Goal: Register for event/course

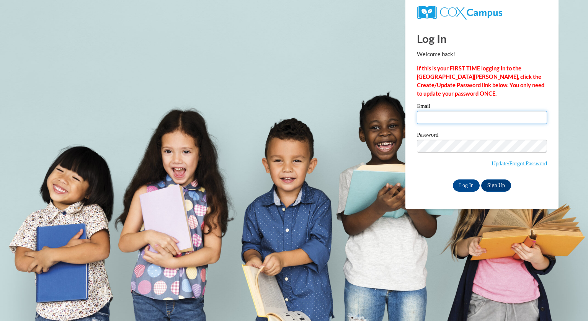
click at [501, 113] on input "Email" at bounding box center [482, 117] width 130 height 13
type input "rperkins@greenfield.k12.wi.us"
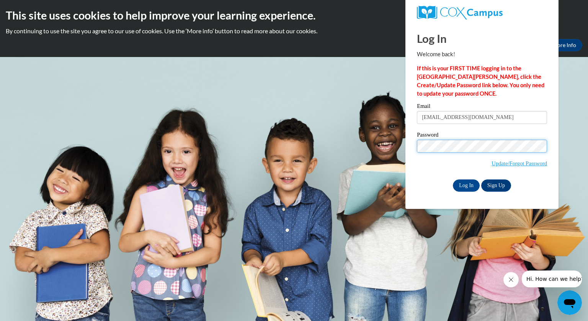
click at [453, 179] on input "Log In" at bounding box center [466, 185] width 27 height 12
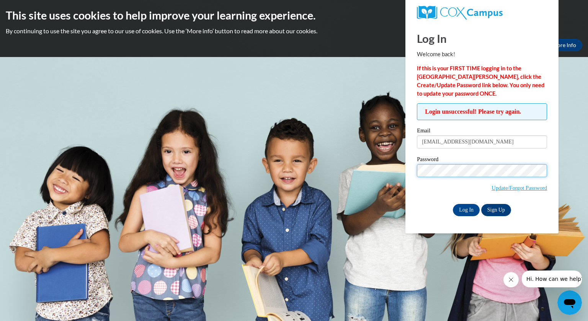
click at [453, 204] on input "Log In" at bounding box center [466, 210] width 27 height 12
click at [517, 187] on link "Update/Forgot Password" at bounding box center [518, 188] width 55 height 6
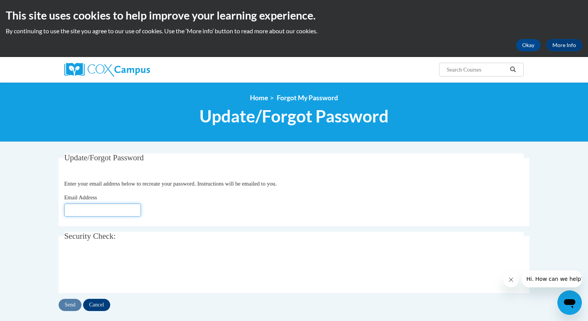
click at [72, 210] on input "Email Address" at bounding box center [102, 210] width 77 height 13
type input "[EMAIL_ADDRESS][DOMAIN_NAME]"
click at [71, 303] on input "Send" at bounding box center [70, 305] width 23 height 12
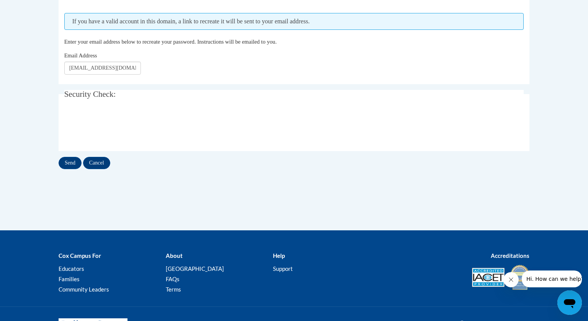
scroll to position [164, 0]
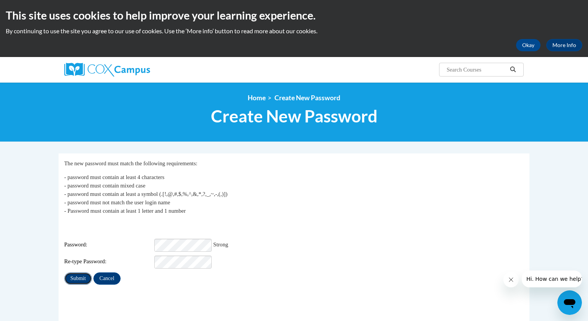
click at [83, 272] on input "Submit" at bounding box center [78, 278] width 28 height 12
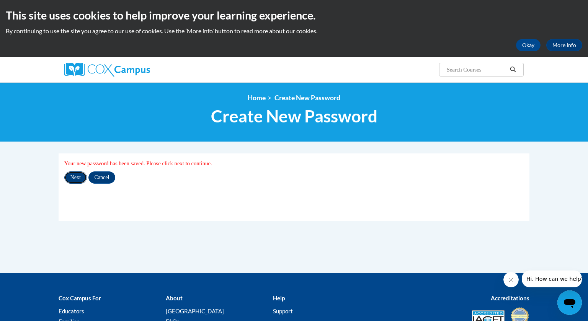
click at [69, 181] on input "Next" at bounding box center [75, 177] width 23 height 12
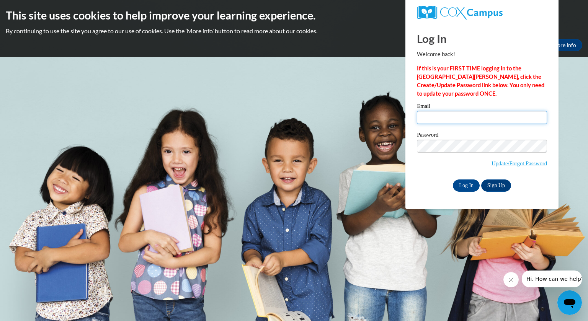
type input "[EMAIL_ADDRESS][DOMAIN_NAME]"
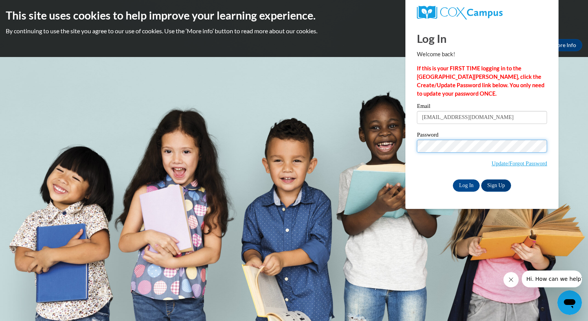
click at [453, 179] on input "Log In" at bounding box center [466, 185] width 27 height 12
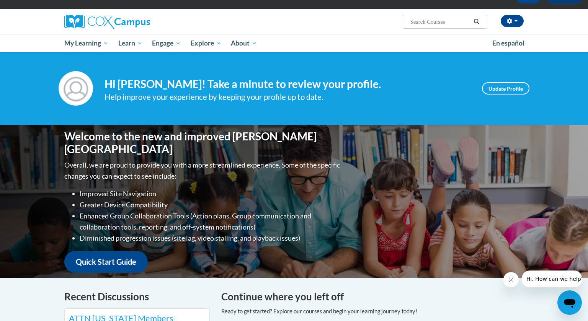
scroll to position [47, 0]
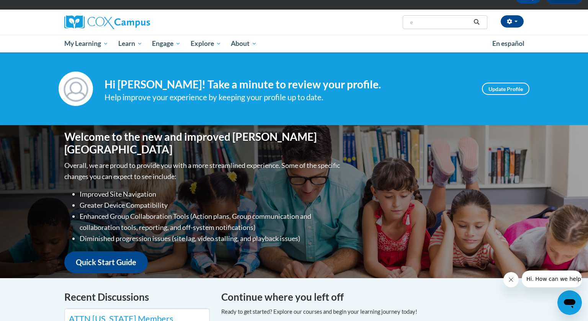
click at [462, 24] on input "e" at bounding box center [439, 22] width 61 height 9
type input "early literacy"
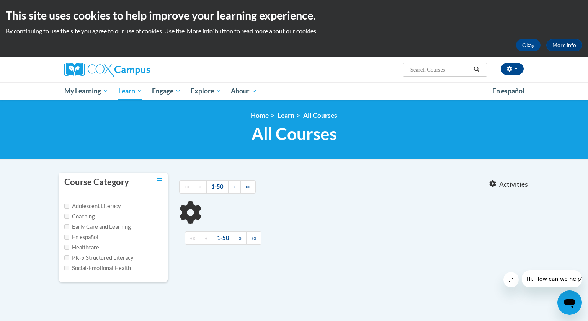
type input "early literacy"
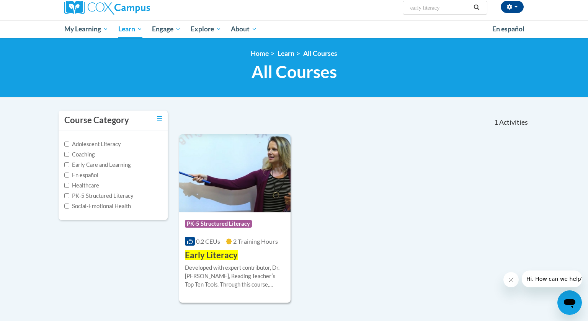
scroll to position [109, 0]
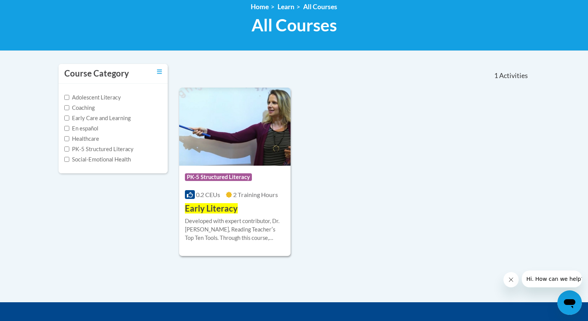
click at [260, 233] on div "Developed with expert contributor, Dr. Deborah Glaser, Reading Teacherʹs Top Te…" at bounding box center [235, 229] width 100 height 25
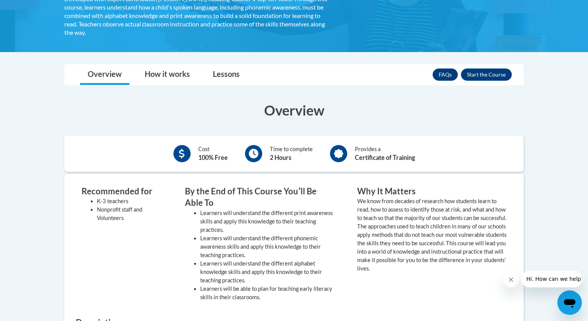
scroll to position [163, 0]
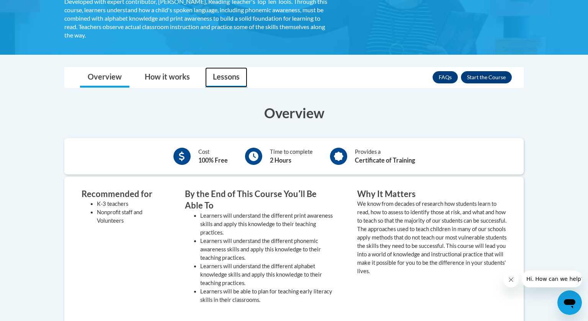
click at [221, 72] on link "Lessons" at bounding box center [226, 77] width 42 height 20
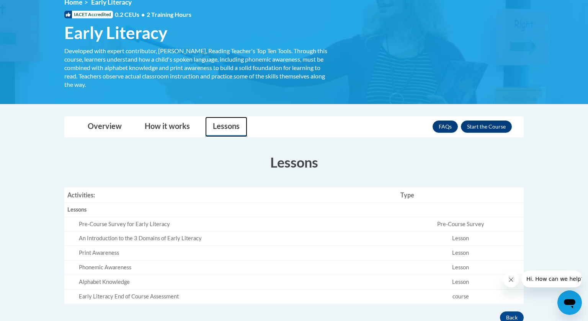
scroll to position [0, 0]
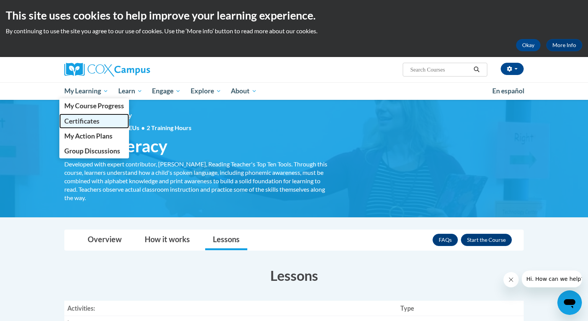
click at [80, 123] on span "Certificates" at bounding box center [81, 121] width 35 height 8
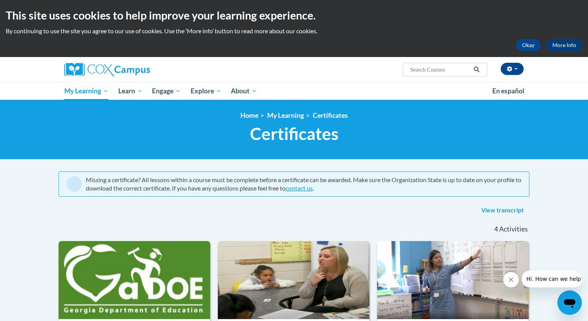
click at [455, 69] on input "Search..." at bounding box center [439, 69] width 61 height 9
type input "early literacy"
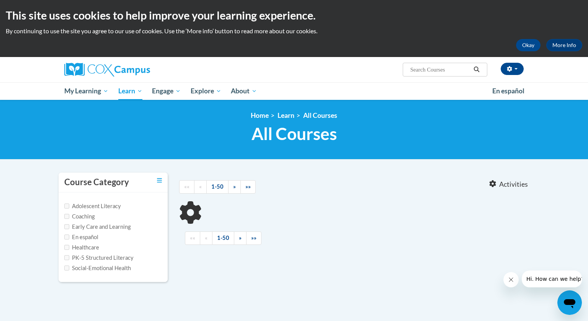
type input "early literacy"
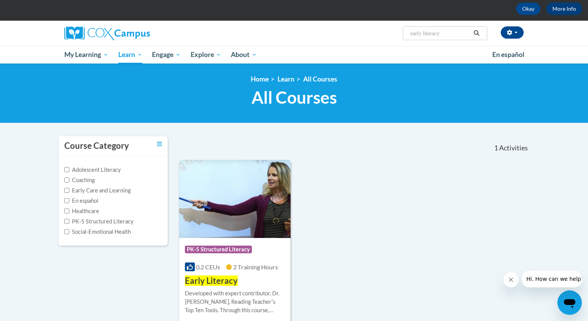
scroll to position [50, 0]
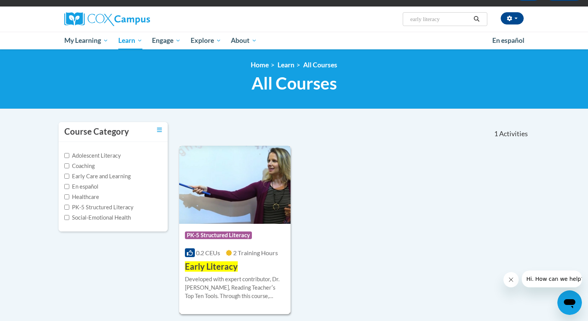
click at [241, 264] on div "Course Category: PK-5 Structured Literacy 0.2 CEUs 2 Training Hours COURSE Earl…" at bounding box center [234, 248] width 111 height 49
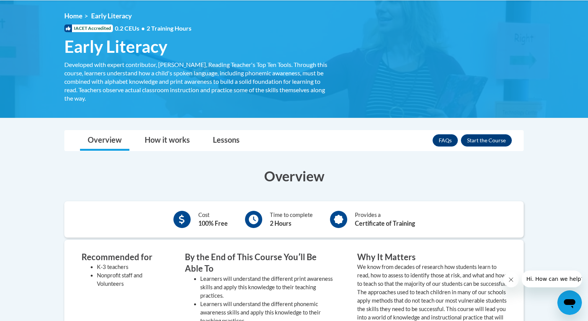
scroll to position [99, 0]
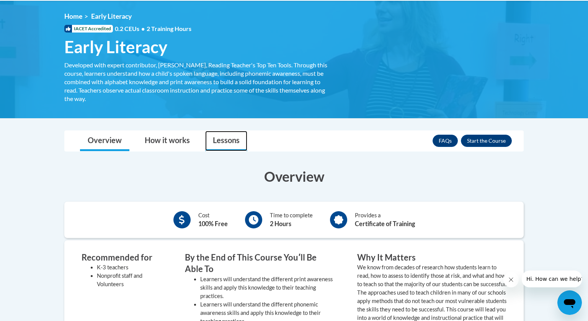
click at [231, 143] on link "Lessons" at bounding box center [226, 141] width 42 height 20
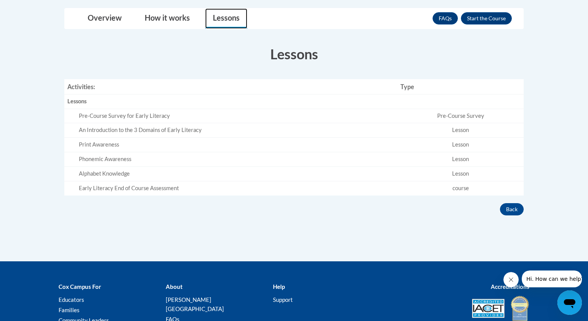
scroll to position [224, 0]
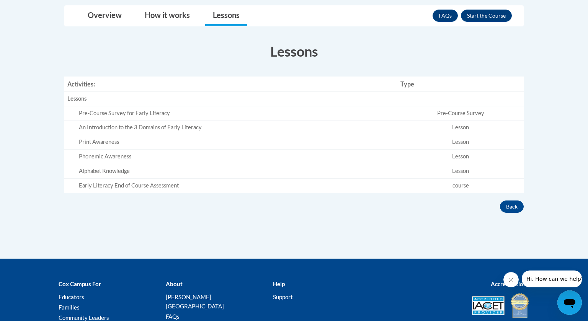
click at [104, 115] on div "Pre-Course Survey for Early Literacy" at bounding box center [236, 113] width 315 height 8
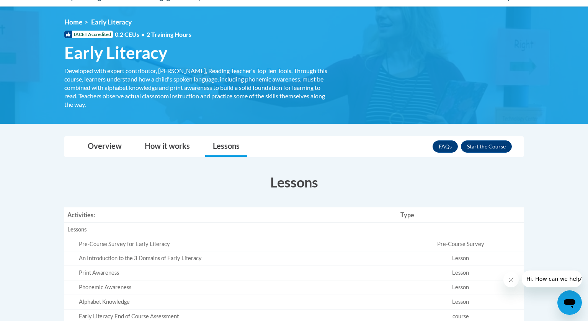
scroll to position [92, 0]
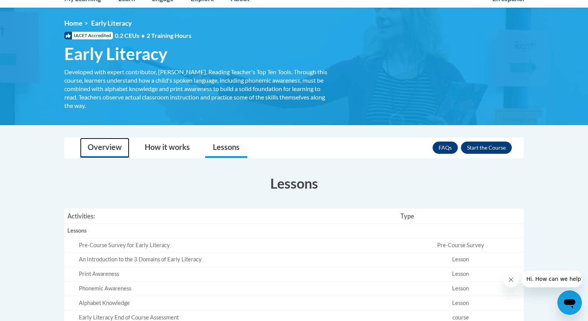
click at [96, 139] on link "Overview" at bounding box center [104, 148] width 49 height 20
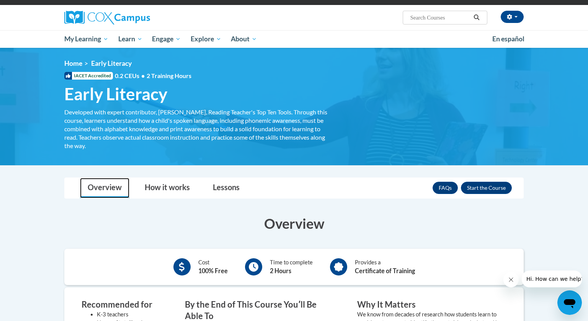
scroll to position [0, 0]
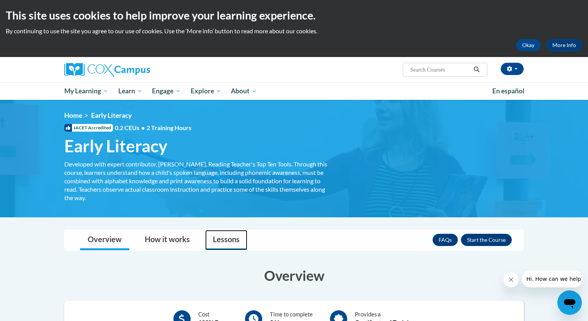
click at [240, 243] on link "Lessons" at bounding box center [226, 240] width 42 height 20
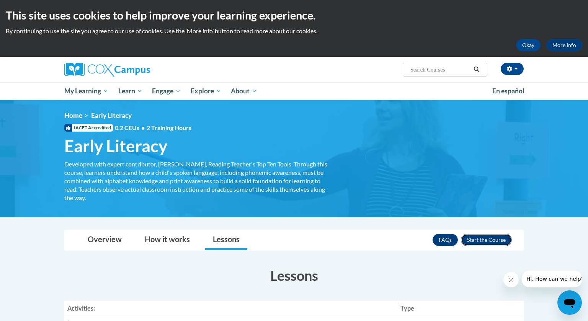
click at [476, 241] on button "Enroll" at bounding box center [486, 240] width 51 height 12
